Goal: Information Seeking & Learning: Learn about a topic

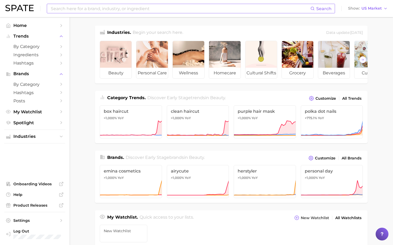
click at [82, 7] on input at bounding box center [180, 8] width 260 height 9
type input "tiktok shop"
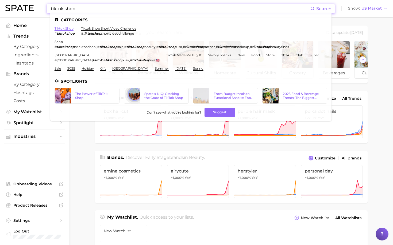
click at [61, 29] on link "tiktok shop" at bounding box center [63, 28] width 19 height 4
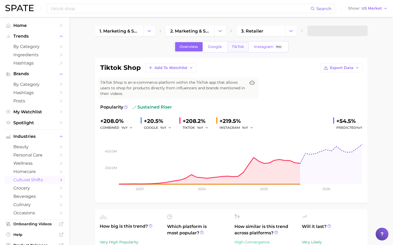
click at [235, 46] on span "TikTok" at bounding box center [238, 47] width 12 height 5
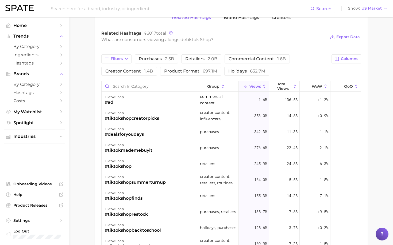
scroll to position [439, 0]
